Goal: Task Accomplishment & Management: Manage account settings

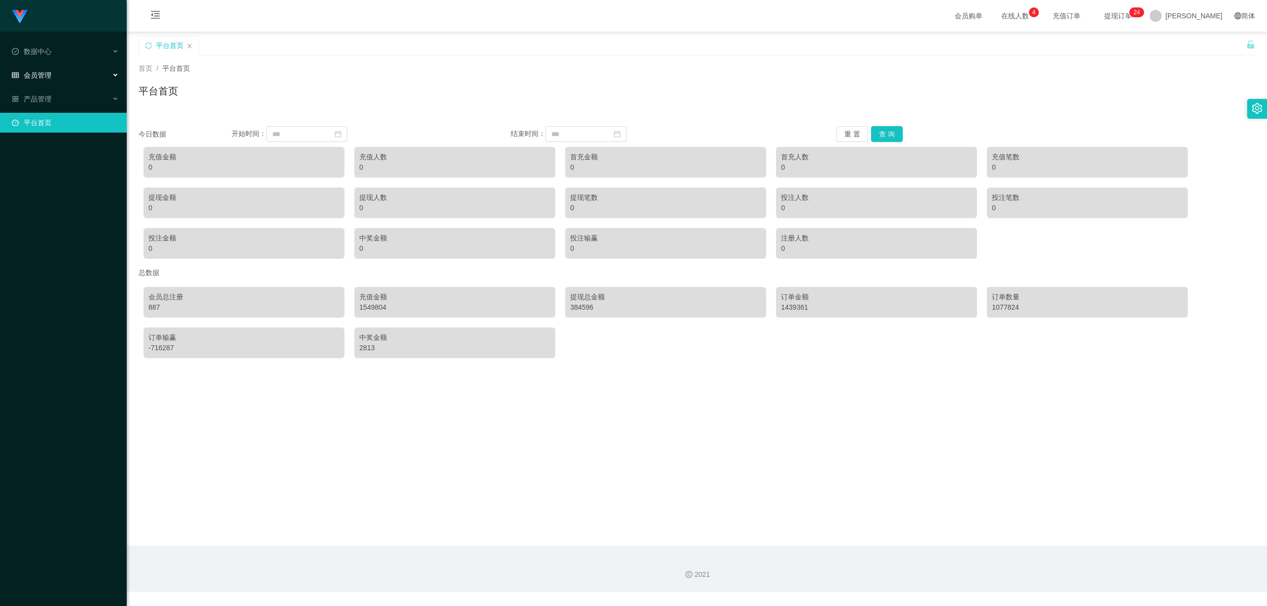
click at [84, 71] on div "会员管理" at bounding box center [63, 75] width 127 height 20
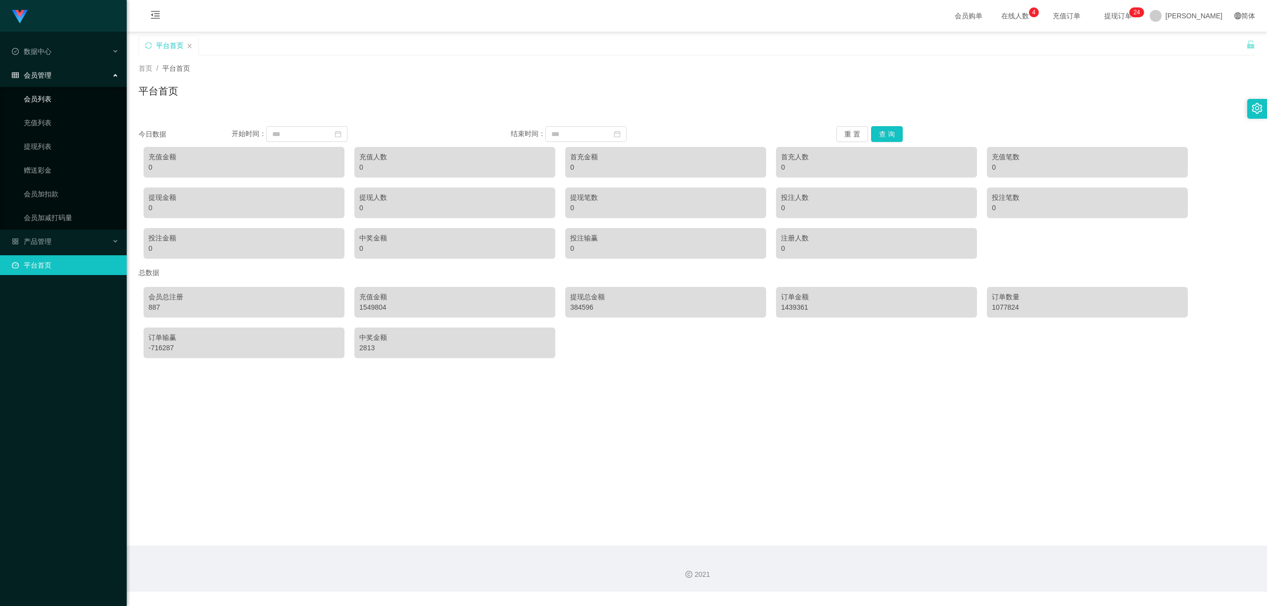
click at [62, 90] on link "会员列表" at bounding box center [71, 99] width 95 height 20
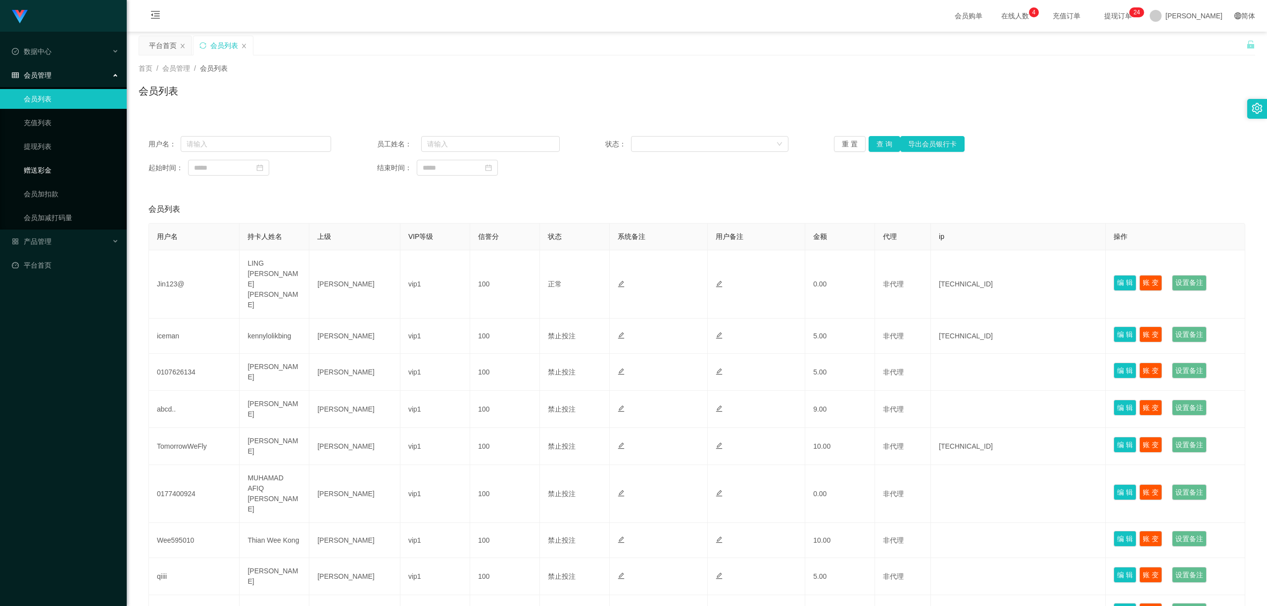
click at [49, 172] on link "赠送彩金" at bounding box center [71, 170] width 95 height 20
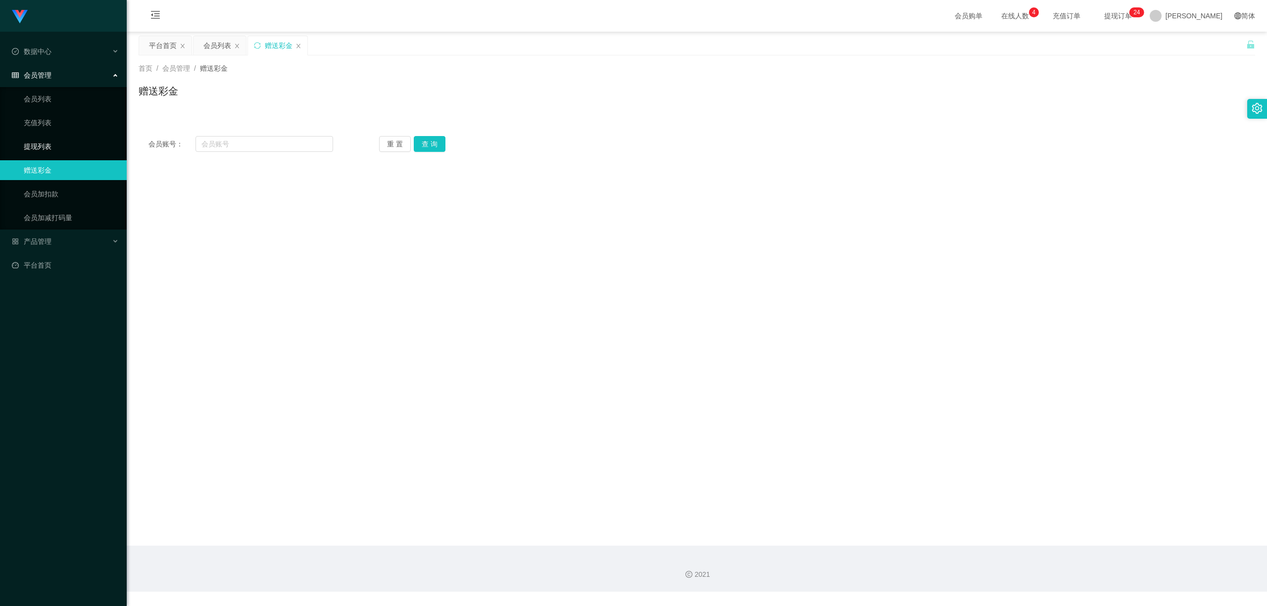
click at [44, 141] on link "提现列表" at bounding box center [71, 147] width 95 height 20
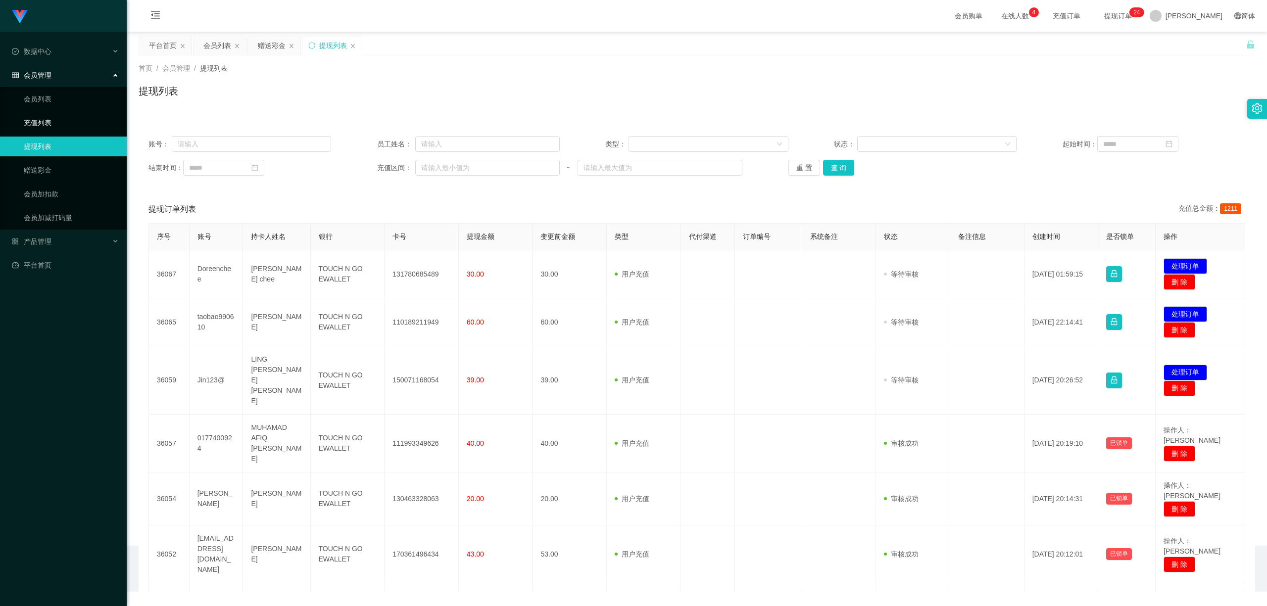
click at [49, 119] on link "充值列表" at bounding box center [71, 123] width 95 height 20
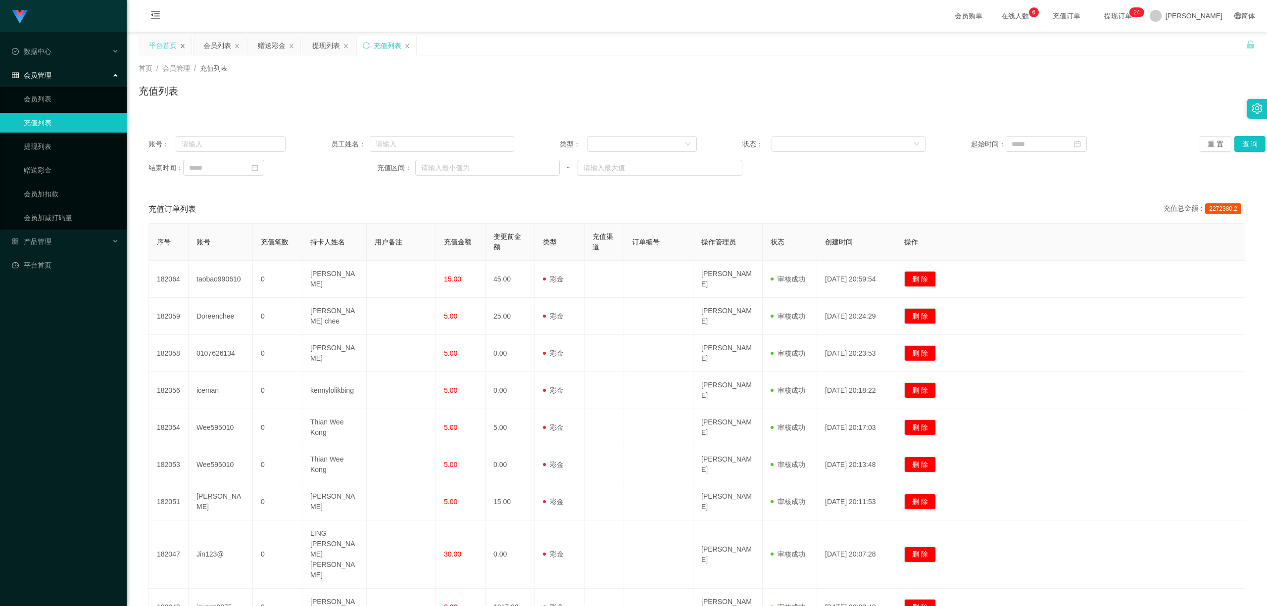
click at [184, 46] on icon "图标: close" at bounding box center [183, 46] width 6 height 6
click at [157, 48] on div "会员列表" at bounding box center [163, 45] width 28 height 19
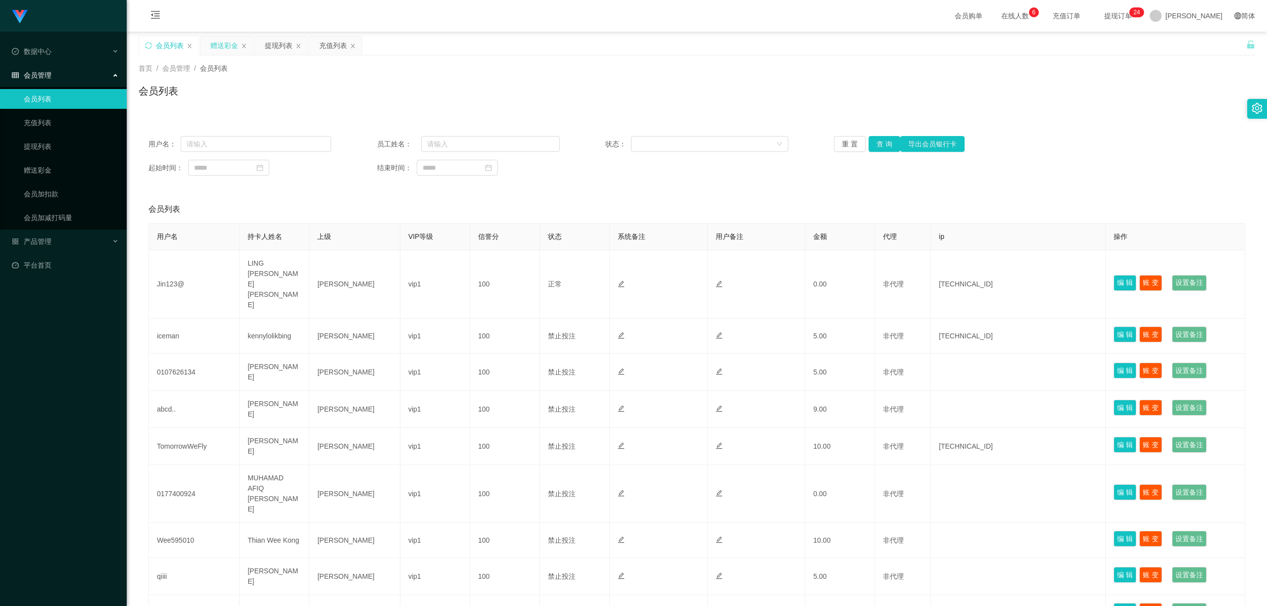
click at [228, 44] on div "赠送彩金" at bounding box center [224, 45] width 28 height 19
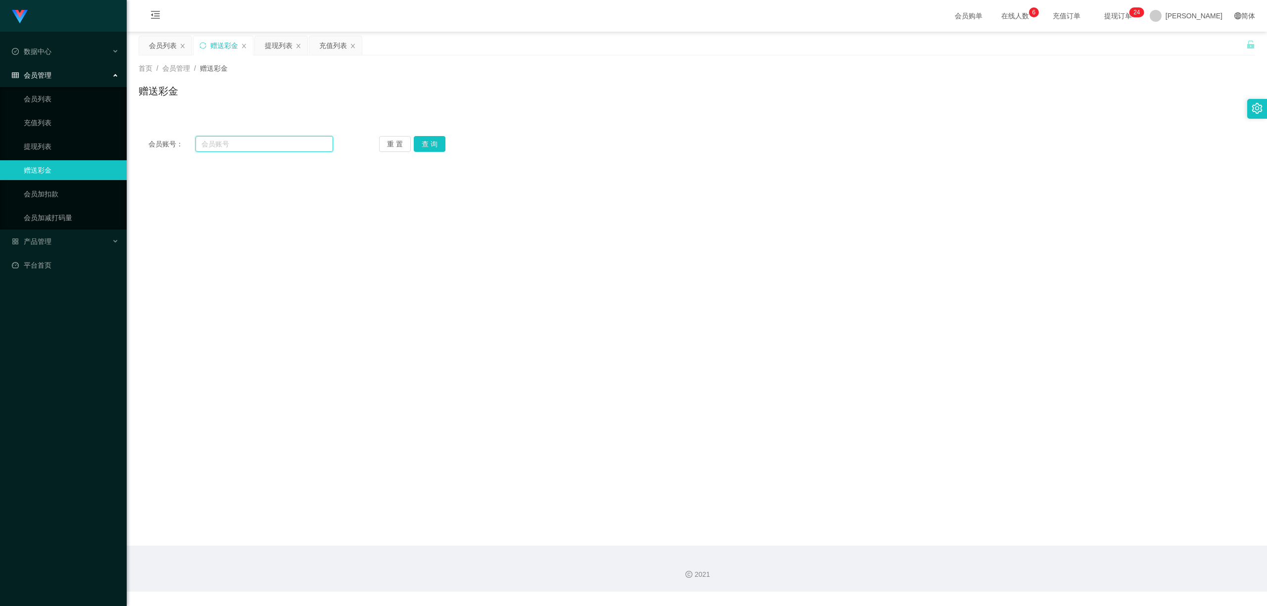
click at [250, 141] on input "text" at bounding box center [264, 144] width 138 height 16
paste input "jamestan"
type input "jamestan"
click at [424, 139] on button "查 询" at bounding box center [430, 144] width 32 height 16
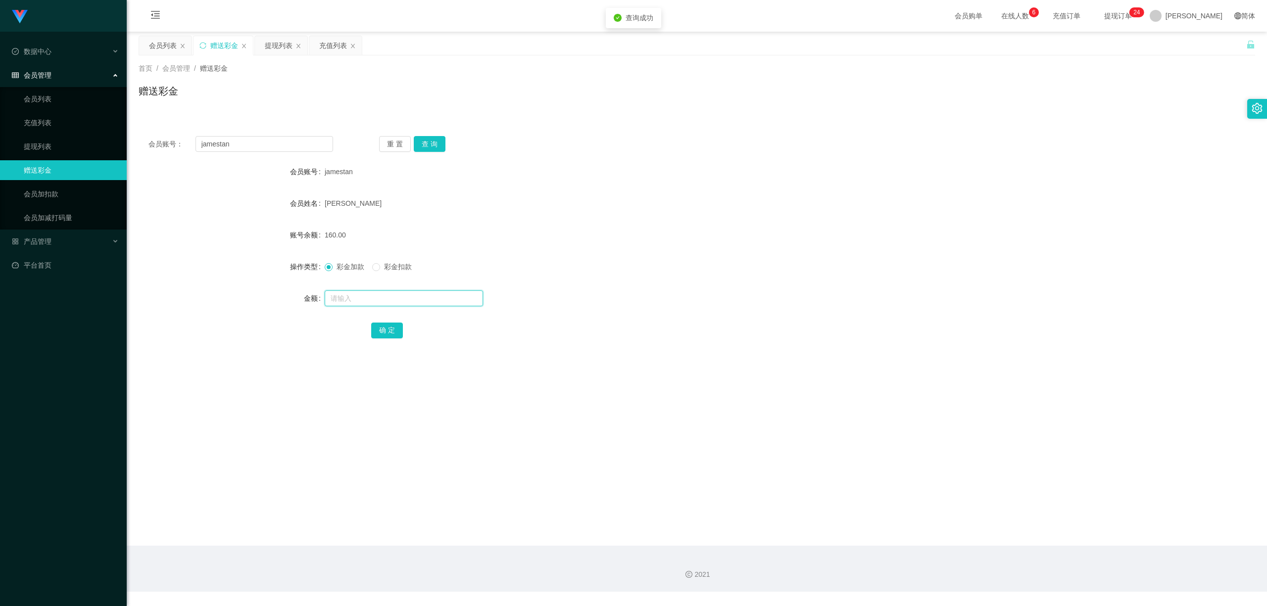
click at [372, 301] on input "text" at bounding box center [404, 299] width 158 height 16
type input "60"
click at [389, 328] on button "确 定" at bounding box center [387, 331] width 32 height 16
click at [662, 371] on main "关闭左侧 关闭右侧 关闭其它 刷新页面 会员列表 赠送彩金 提现列表 充值列表 首页 / 会员管理 / 赠送彩金 / 赠送彩金 会员账号： jamestan …" at bounding box center [697, 289] width 1140 height 514
